Goal: Information Seeking & Learning: Compare options

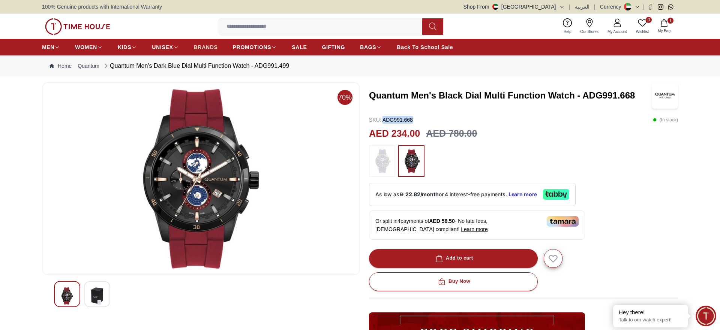
click at [212, 51] on span "BRANDS" at bounding box center [206, 48] width 24 height 8
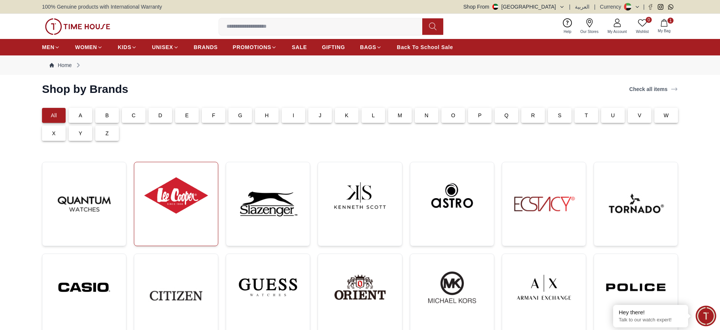
click at [147, 209] on img at bounding box center [176, 195] width 72 height 55
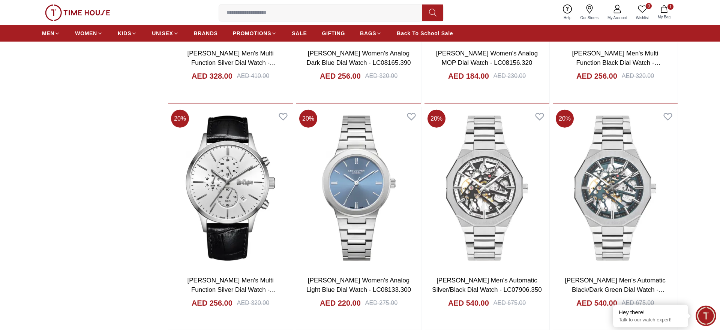
scroll to position [1256, 0]
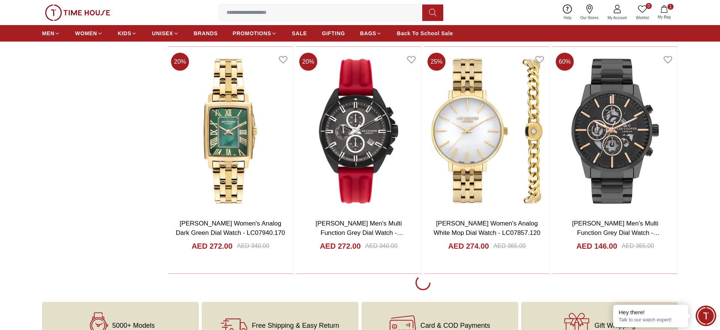
scroll to position [3584, 0]
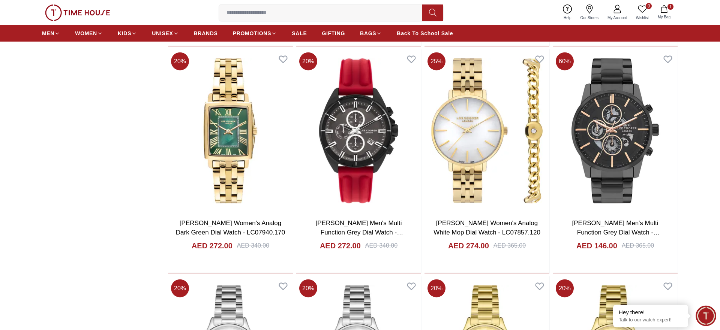
scroll to position [3584, 0]
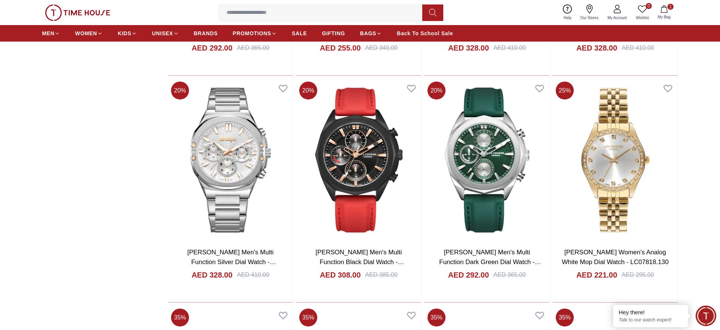
scroll to position [7878, 0]
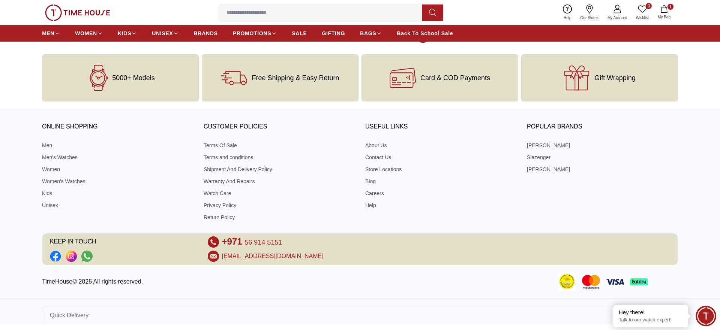
scroll to position [9571, 0]
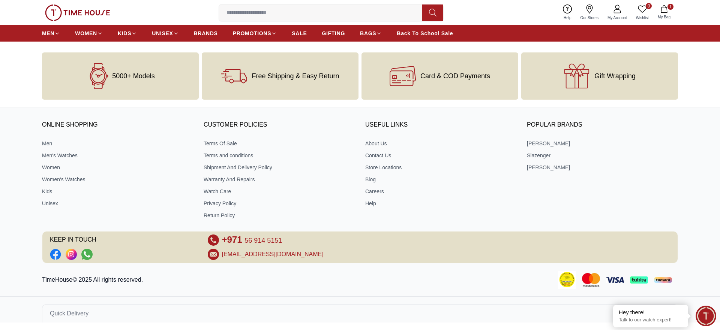
scroll to position [9418, 0]
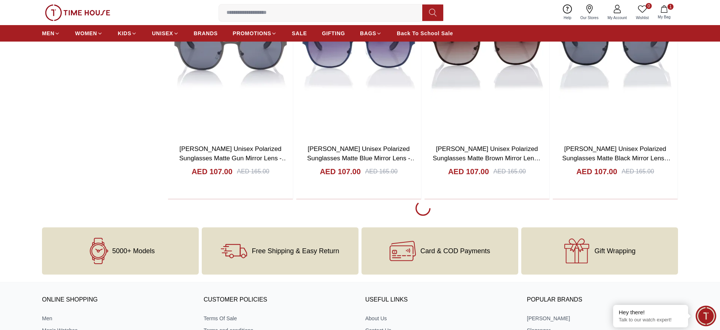
scroll to position [11866, 0]
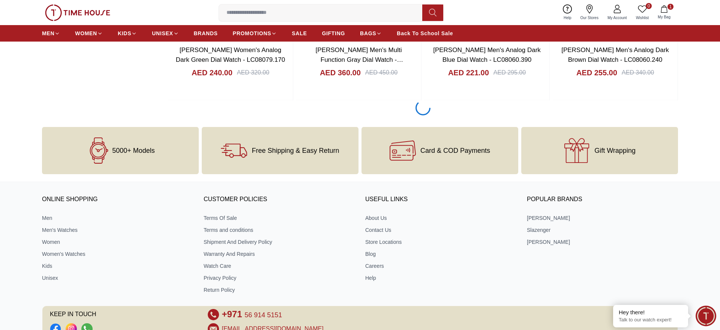
scroll to position [14008, 0]
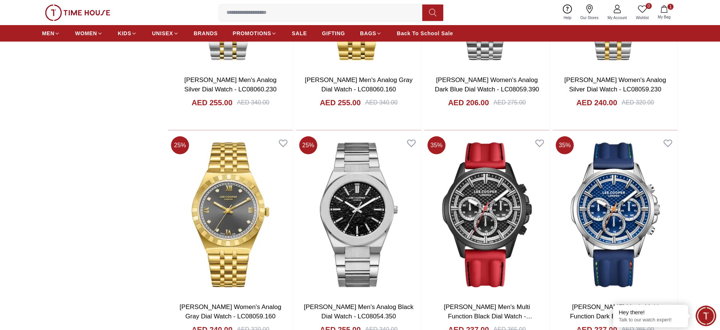
scroll to position [14353, 0]
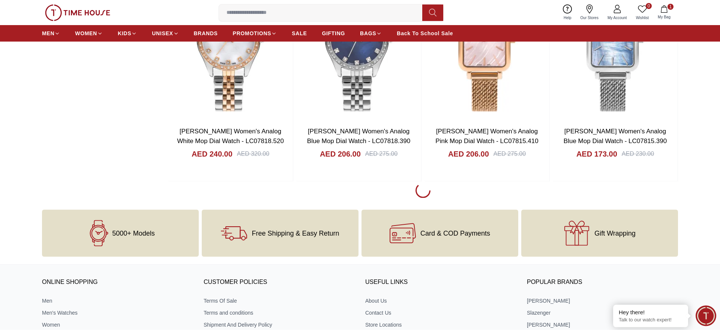
scroll to position [16266, 0]
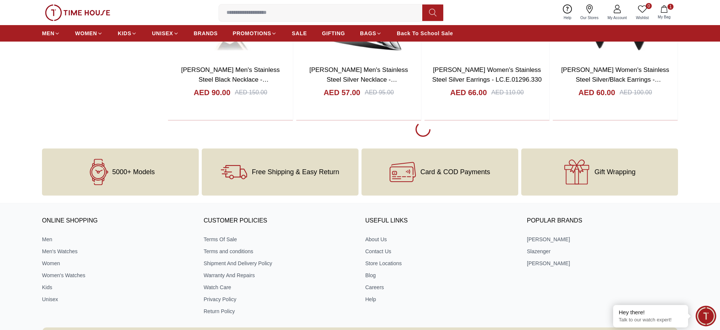
scroll to position [18676, 0]
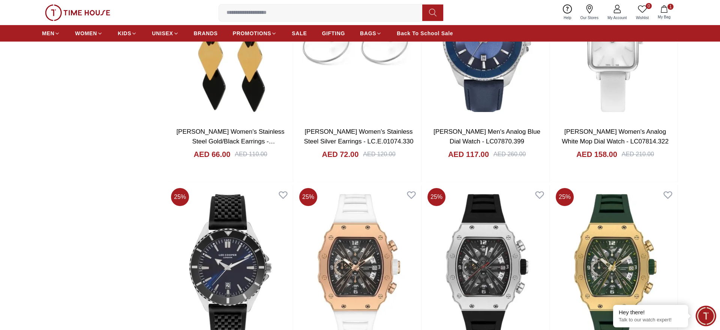
scroll to position [18680, 0]
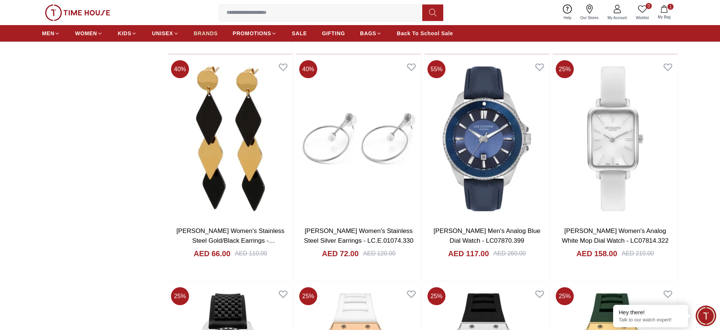
click at [211, 33] on span "BRANDS" at bounding box center [206, 34] width 24 height 8
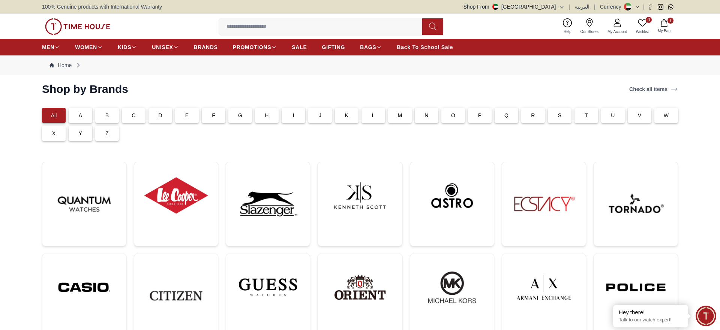
click at [556, 2] on div "100% Genuine products with International Warranty Shop From UAE | العربية | Cur…" at bounding box center [360, 7] width 636 height 14
click at [553, 7] on button "Shop From UAE" at bounding box center [514, 7] width 101 height 8
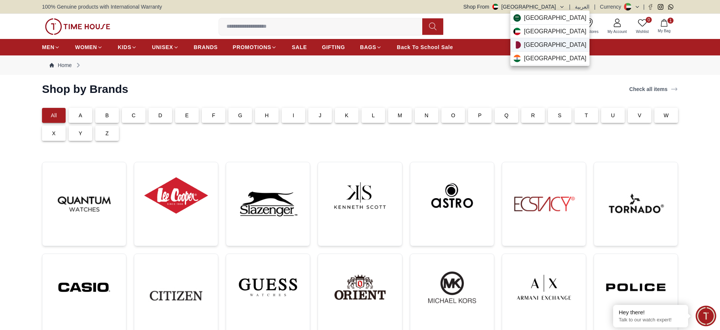
click at [540, 41] on div "Qatar" at bounding box center [549, 45] width 79 height 14
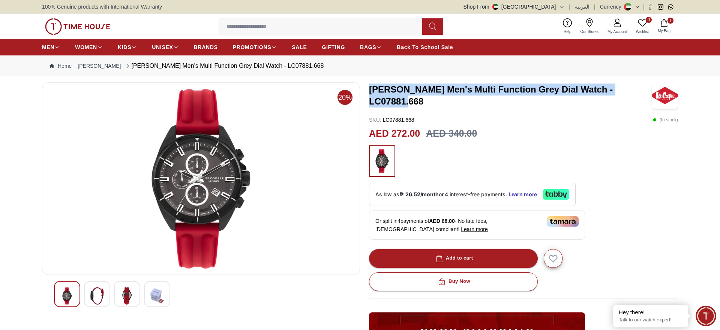
drag, startPoint x: 645, startPoint y: 95, endPoint x: 369, endPoint y: 100, distance: 275.7
click at [369, 100] on h3 "[PERSON_NAME] Men's Multi Function Grey Dial Watch - LC07881.668" at bounding box center [510, 96] width 283 height 24
copy h3 "[PERSON_NAME] Men's Multi Function Grey Dial Watch - LC07881.668"
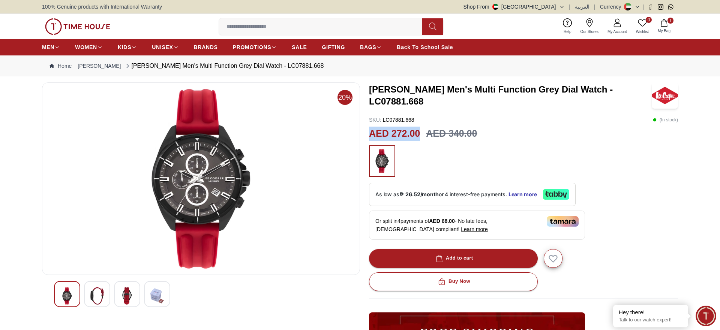
drag, startPoint x: 422, startPoint y: 130, endPoint x: 369, endPoint y: 131, distance: 52.1
click at [369, 131] on div "AED 272.00 AED 340.00" at bounding box center [523, 134] width 309 height 14
copy h2 "AED 272.00"
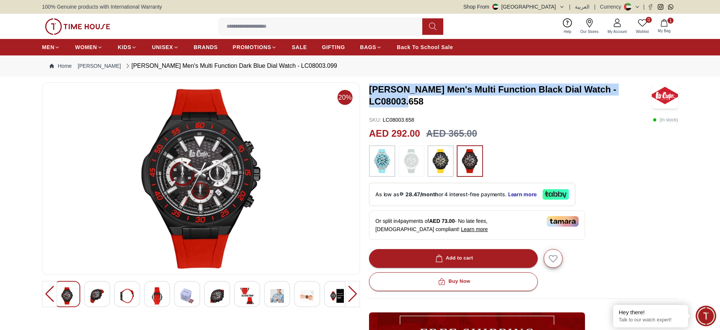
drag, startPoint x: 429, startPoint y: 104, endPoint x: 369, endPoint y: 86, distance: 62.9
click at [369, 86] on h3 "[PERSON_NAME] Men's Multi Function Black Dial Watch - LC08003.658" at bounding box center [510, 96] width 283 height 24
copy h3 "[PERSON_NAME] Men's Multi Function Black Dial Watch - LC08003.658"
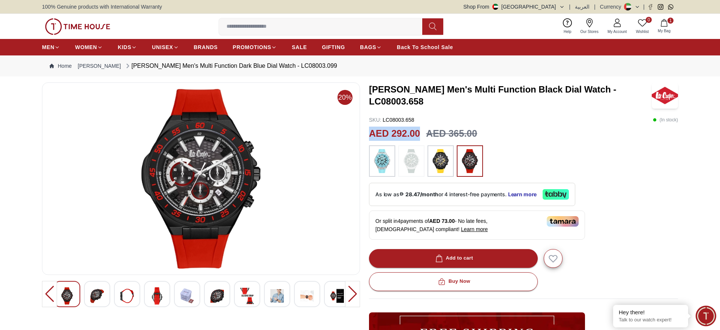
drag, startPoint x: 420, startPoint y: 134, endPoint x: 366, endPoint y: 133, distance: 54.0
click at [366, 133] on div "20% LEE COOPER Men's Multi Function Black Dial Watch - LC08003.658 SKU : LC0800…" at bounding box center [360, 273] width 636 height 381
copy h2 "AED 292.00"
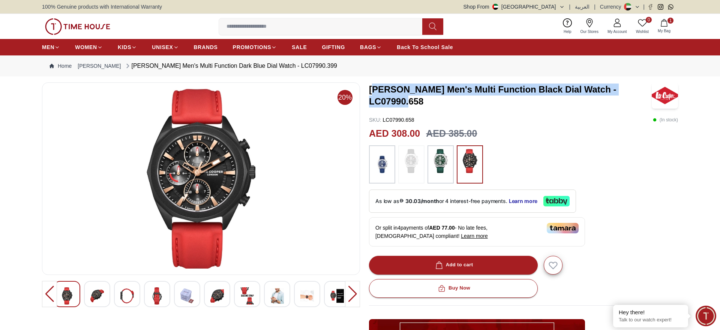
drag, startPoint x: 423, startPoint y: 105, endPoint x: 375, endPoint y: 90, distance: 50.7
click at [374, 90] on h3 "[PERSON_NAME] Men's Multi Function Black Dial Watch - LC07990.658" at bounding box center [510, 96] width 283 height 24
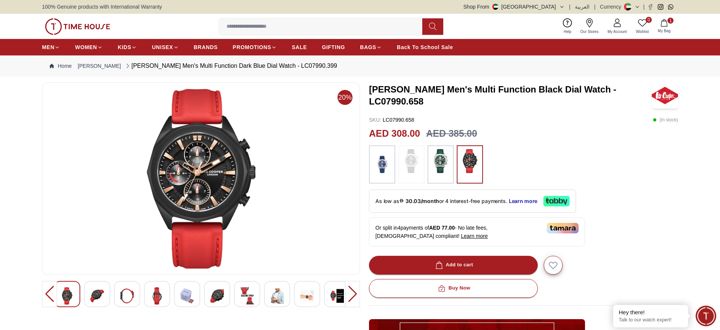
click at [375, 90] on h3 "[PERSON_NAME] Men's Multi Function Black Dial Watch - LC07990.658" at bounding box center [510, 96] width 283 height 24
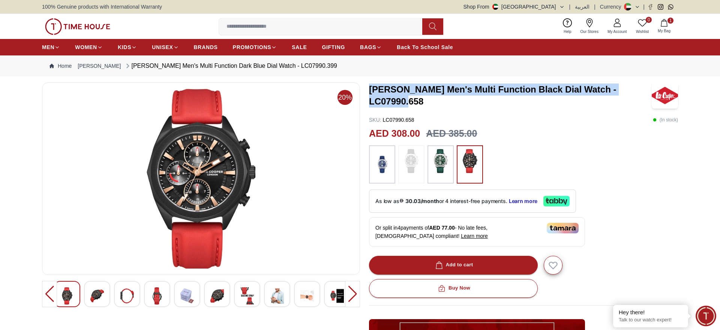
drag, startPoint x: 425, startPoint y: 102, endPoint x: 367, endPoint y: 90, distance: 59.1
click at [367, 90] on div "20% LEE COOPER Men's Multi Function Black Dial Watch - LC07990.658 SKU : LC0799…" at bounding box center [360, 276] width 636 height 387
copy h3 "[PERSON_NAME] Men's Multi Function Black Dial Watch - LC07990.658"
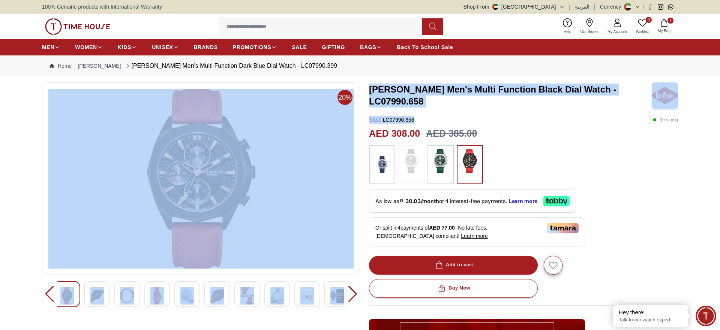
drag, startPoint x: 420, startPoint y: 134, endPoint x: 364, endPoint y: 129, distance: 55.7
click at [364, 129] on div "20% LEE COOPER Men's Multi Function Black Dial Watch - LC07990.658 SKU : LC0799…" at bounding box center [360, 276] width 636 height 387
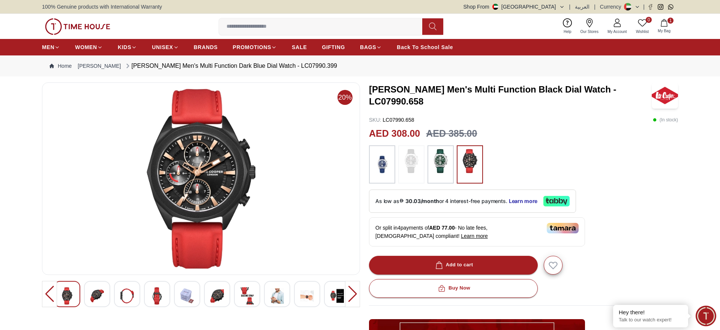
click at [365, 129] on div "20% LEE COOPER Men's Multi Function Black Dial Watch - LC07990.658 SKU : LC0799…" at bounding box center [360, 276] width 636 height 387
drag, startPoint x: 420, startPoint y: 135, endPoint x: 368, endPoint y: 133, distance: 51.8
click at [368, 133] on div "20% LEE COOPER Men's Multi Function Black Dial Watch - LC07990.658 SKU : LC0799…" at bounding box center [360, 276] width 636 height 387
copy h2 "AED 308.00"
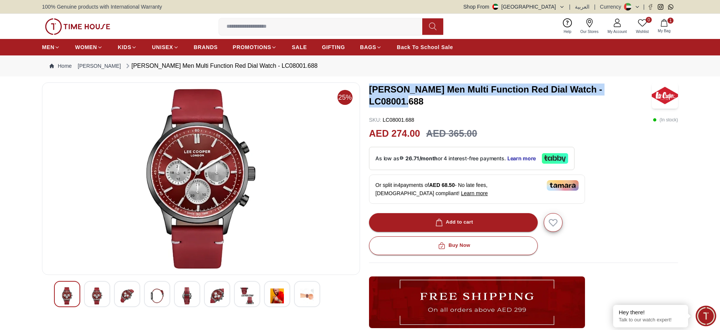
drag, startPoint x: 643, startPoint y: 95, endPoint x: 371, endPoint y: 98, distance: 271.6
click at [371, 98] on h3 "[PERSON_NAME] Men Multi Function Red Dial Watch - LC08001.688" at bounding box center [510, 96] width 283 height 24
copy h3 "[PERSON_NAME] Men Multi Function Red Dial Watch - LC08001.688"
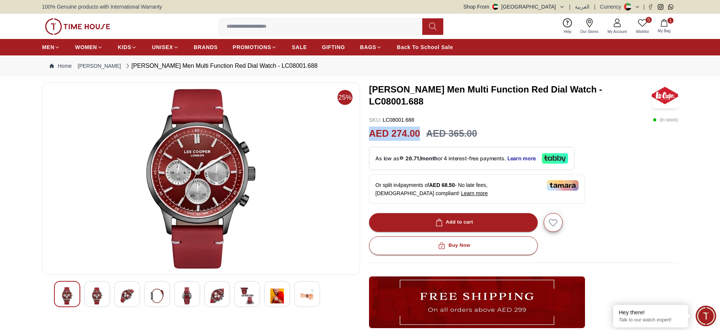
drag, startPoint x: 420, startPoint y: 136, endPoint x: 369, endPoint y: 133, distance: 51.1
click at [369, 133] on div "AED 274.00 AED 365.00" at bounding box center [523, 134] width 309 height 14
copy h2 "AED 274.00"
